Goal: Transaction & Acquisition: Book appointment/travel/reservation

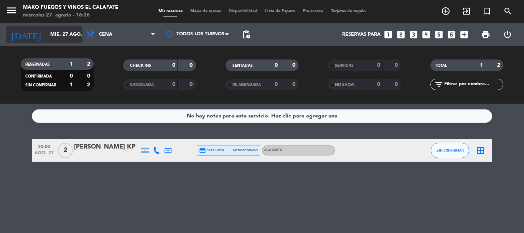
click at [46, 35] on input "mié. 27 ago." at bounding box center [78, 34] width 65 height 13
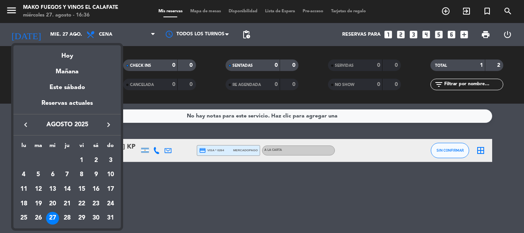
click at [448, 12] on div at bounding box center [262, 116] width 524 height 233
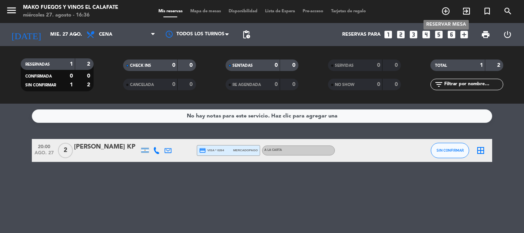
click at [448, 12] on icon "add_circle_outline" at bounding box center [445, 11] width 9 height 9
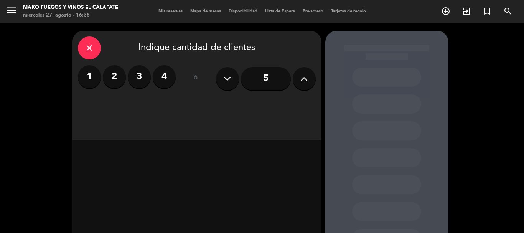
click at [307, 77] on icon at bounding box center [304, 79] width 7 height 12
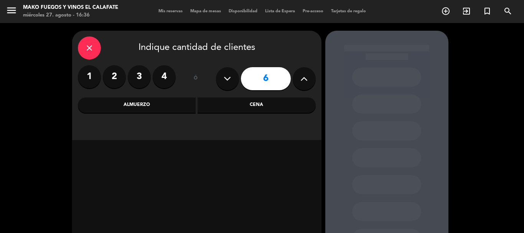
click at [304, 78] on icon at bounding box center [304, 79] width 7 height 12
type input "8"
click at [279, 106] on div "Cena" at bounding box center [257, 104] width 118 height 15
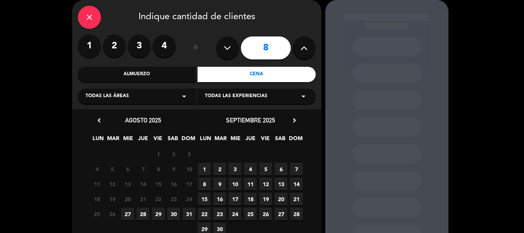
scroll to position [38, 0]
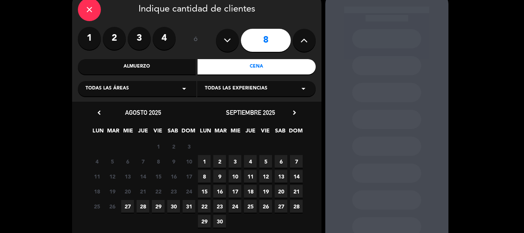
click at [140, 206] on span "28" at bounding box center [143, 206] width 13 height 13
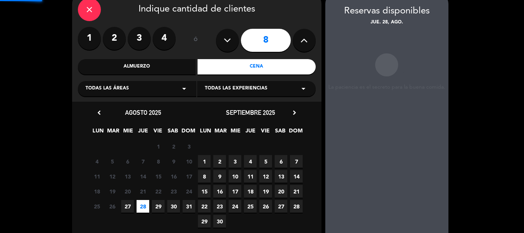
scroll to position [31, 0]
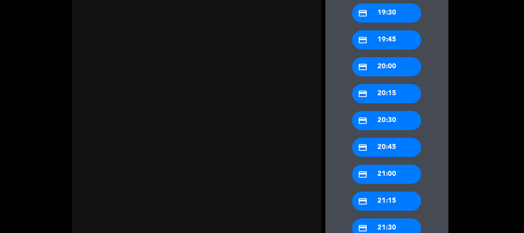
click at [392, 171] on div "credit_card 21:00" at bounding box center [386, 174] width 69 height 19
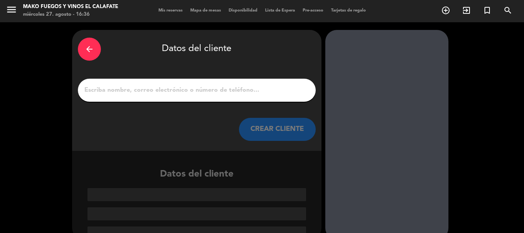
scroll to position [0, 0]
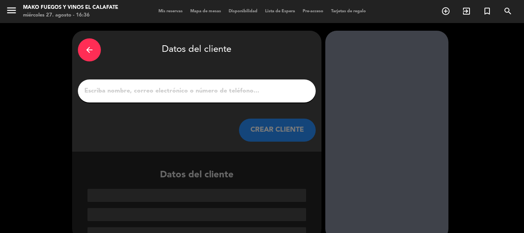
click at [205, 89] on input "1" at bounding box center [197, 91] width 226 height 11
type input "o"
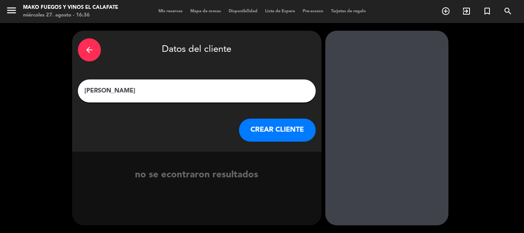
type input "[PERSON_NAME]"
click at [296, 128] on button "CREAR CLIENTE" at bounding box center [277, 130] width 77 height 23
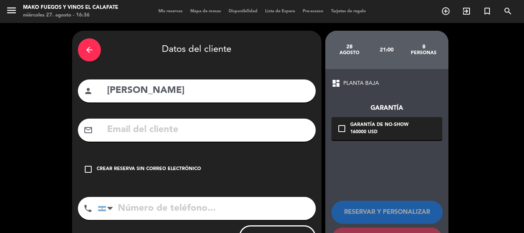
click at [148, 170] on div "Crear reserva sin correo electrónico" at bounding box center [149, 169] width 104 height 8
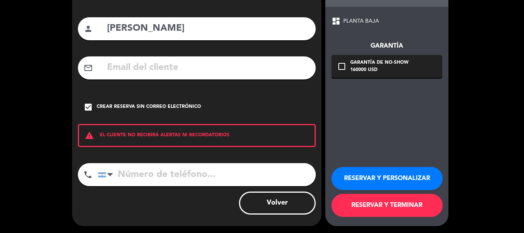
scroll to position [63, 0]
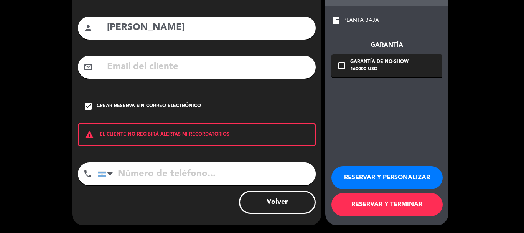
click at [382, 205] on button "RESERVAR Y TERMINAR" at bounding box center [387, 204] width 111 height 23
